Goal: Navigation & Orientation: Go to known website

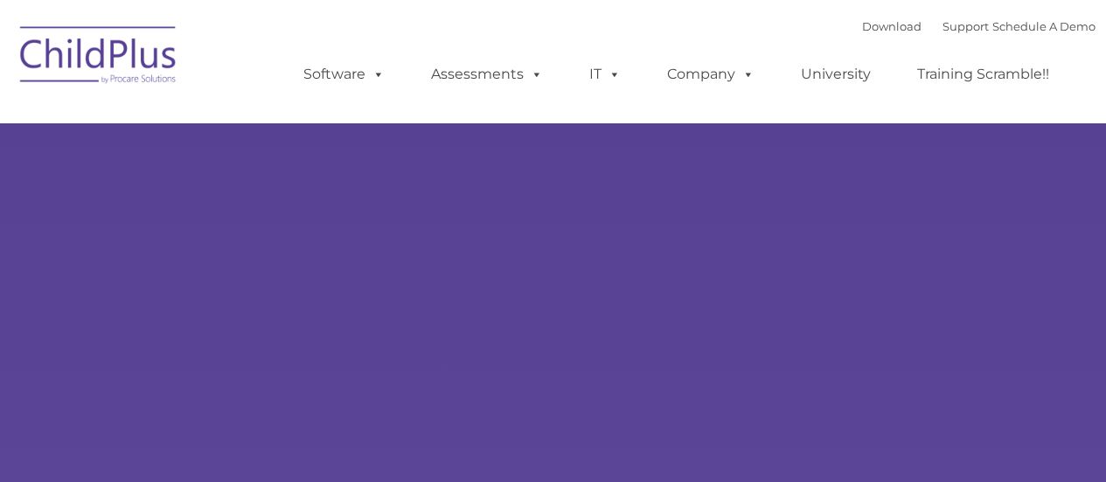
type input ""
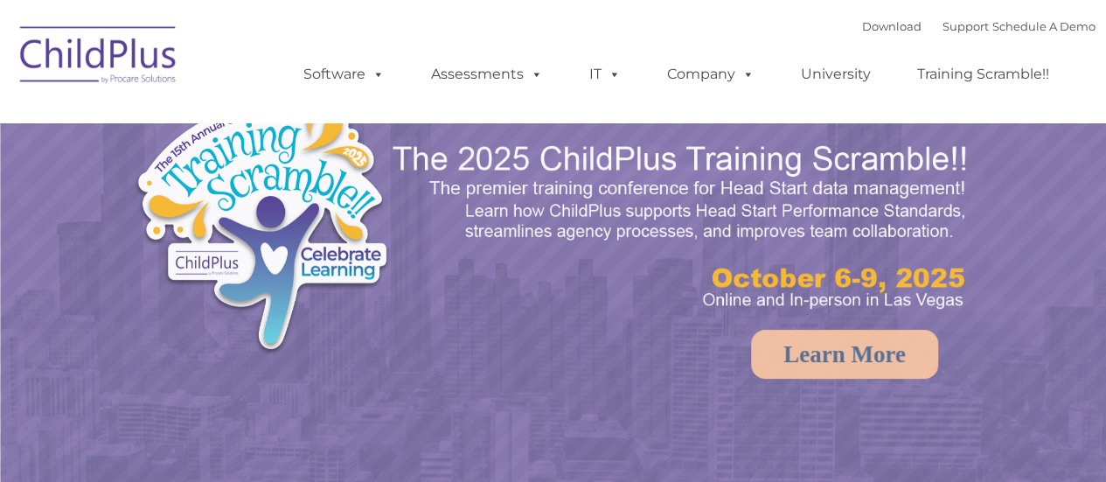
select select "MEDIUM"
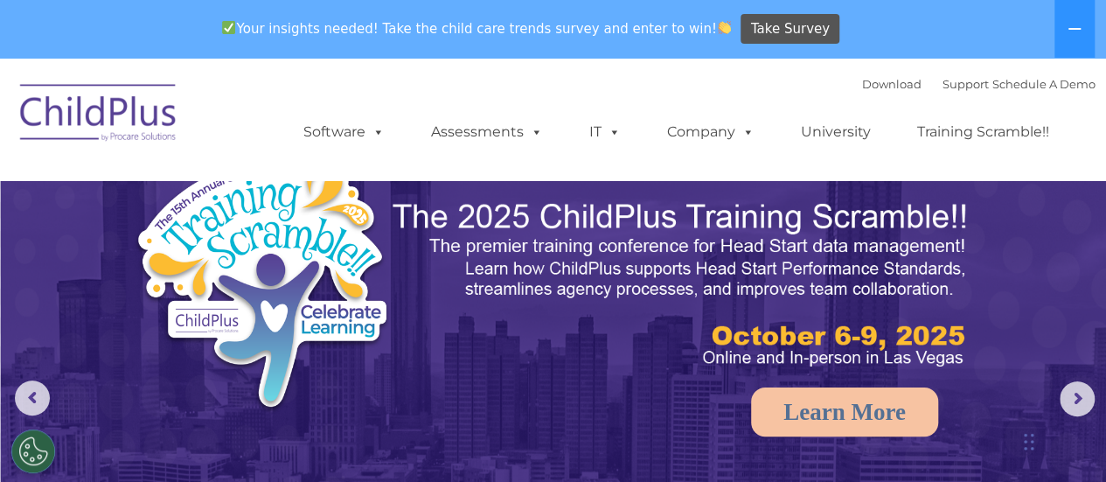
click at [796, 169] on nav "Download Support | Schedule A Demo  MENU MENU Software ChildPlus: The original…" at bounding box center [553, 119] width 1106 height 122
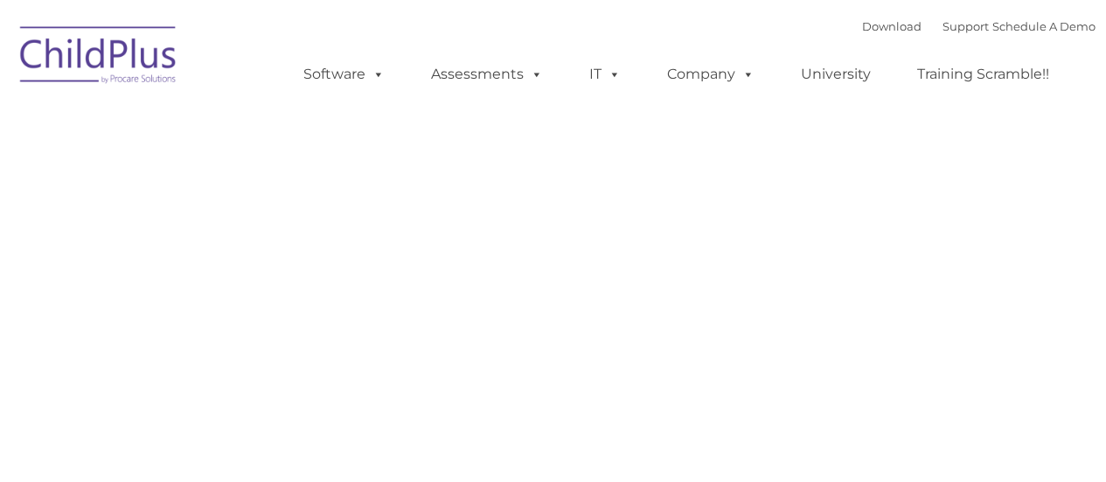
type input ""
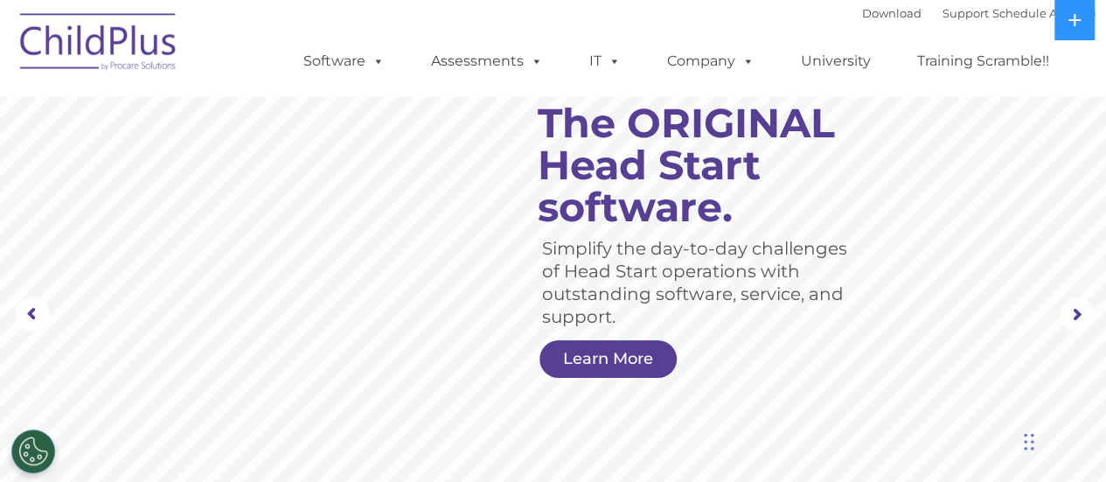
click at [128, 65] on img at bounding box center [98, 44] width 175 height 87
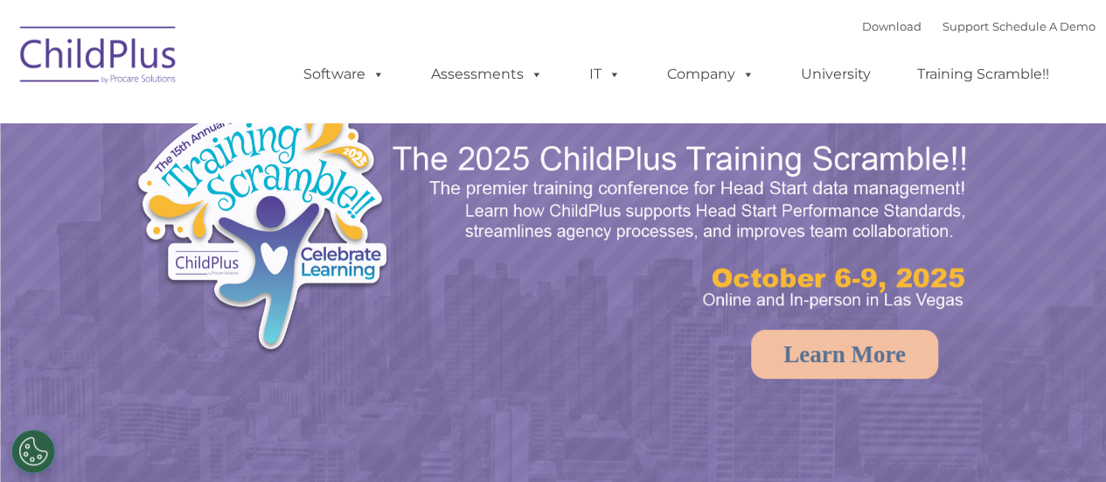
select select "MEDIUM"
